Goal: Check status: Check status

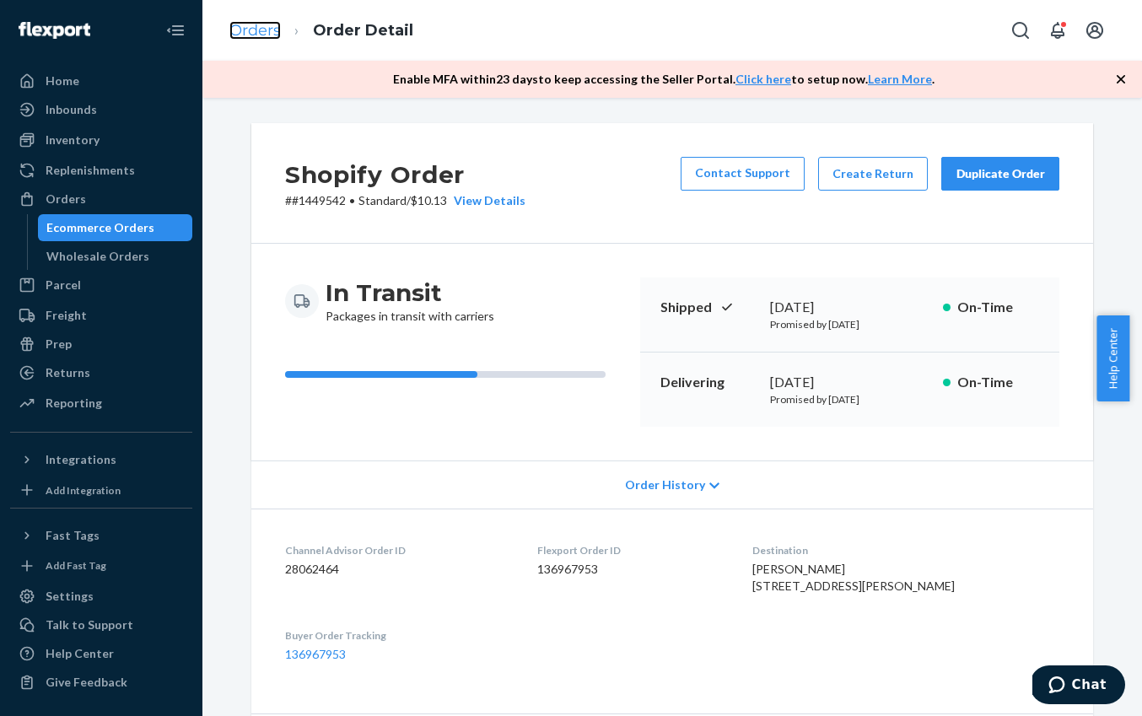
click at [272, 31] on link "Orders" at bounding box center [254, 30] width 51 height 19
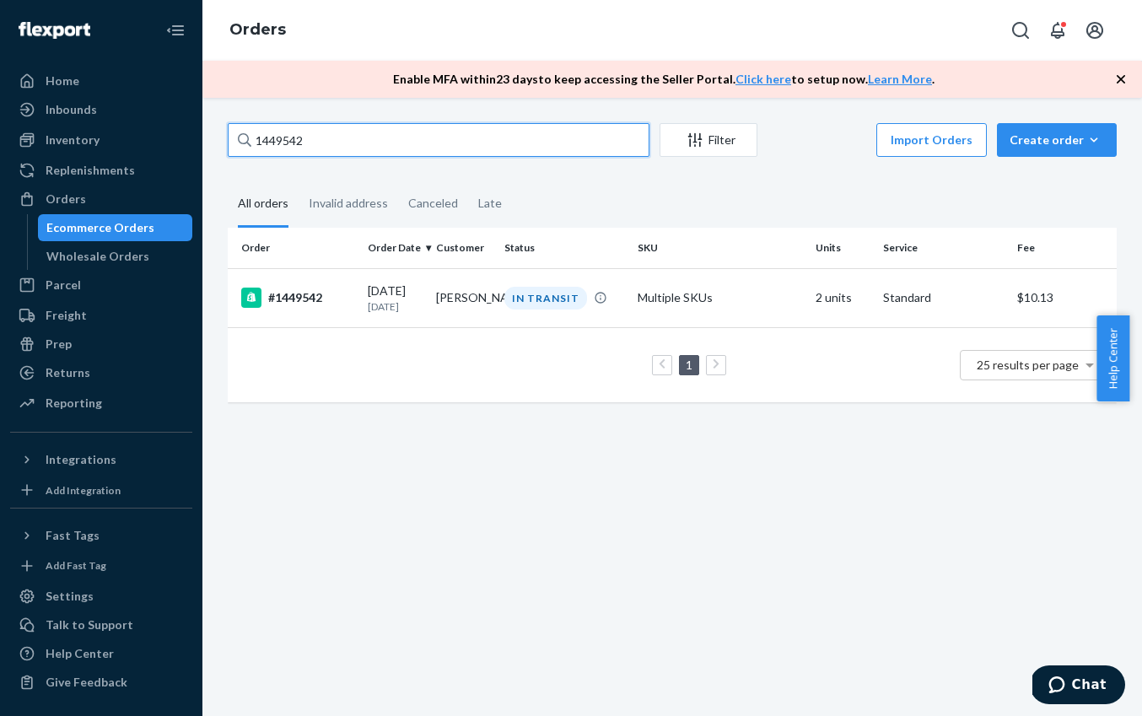
drag, startPoint x: 314, startPoint y: 145, endPoint x: 242, endPoint y: 148, distance: 71.8
click at [242, 148] on div "1449542" at bounding box center [439, 140] width 422 height 34
click at [242, 148] on input "1449542" at bounding box center [439, 140] width 422 height 34
click at [243, 147] on div at bounding box center [244, 140] width 13 height 34
click at [243, 147] on input "1449542" at bounding box center [439, 140] width 422 height 34
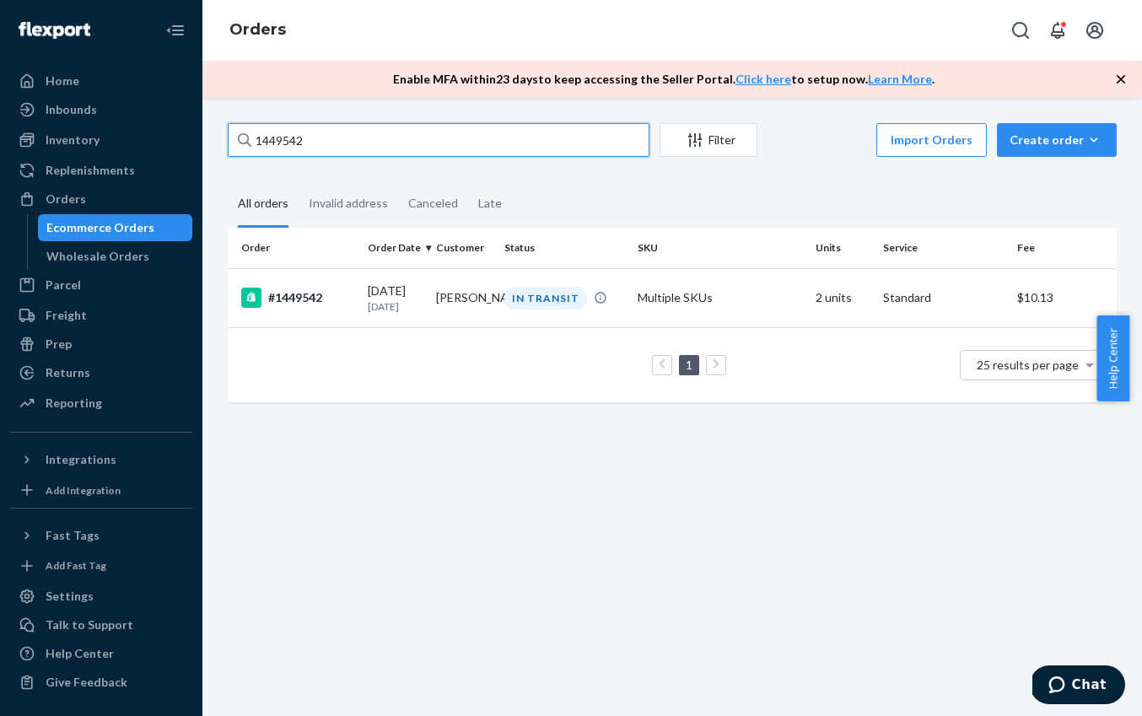
click at [310, 137] on input "1449542" at bounding box center [439, 140] width 422 height 34
drag, startPoint x: 310, startPoint y: 138, endPoint x: 247, endPoint y: 133, distance: 63.5
click at [247, 133] on div "1449542" at bounding box center [439, 140] width 422 height 34
click at [247, 133] on input "1449542" at bounding box center [439, 140] width 422 height 34
paste input "384245"
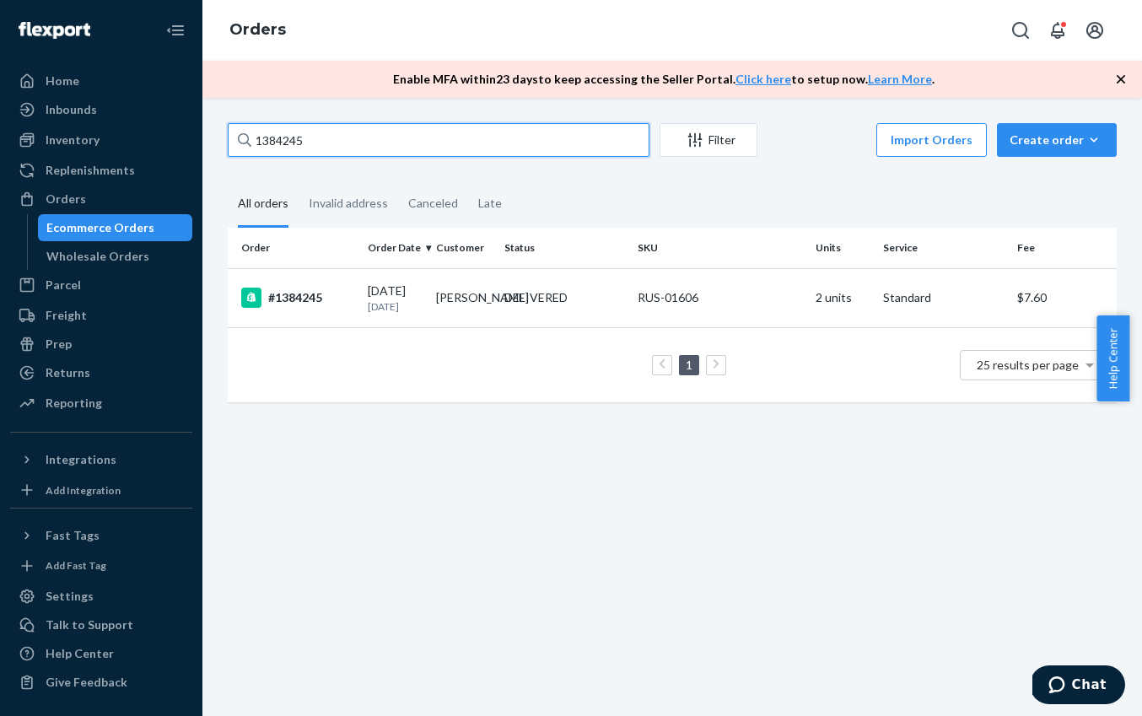
type input "1384245"
